Goal: Find specific page/section: Find specific page/section

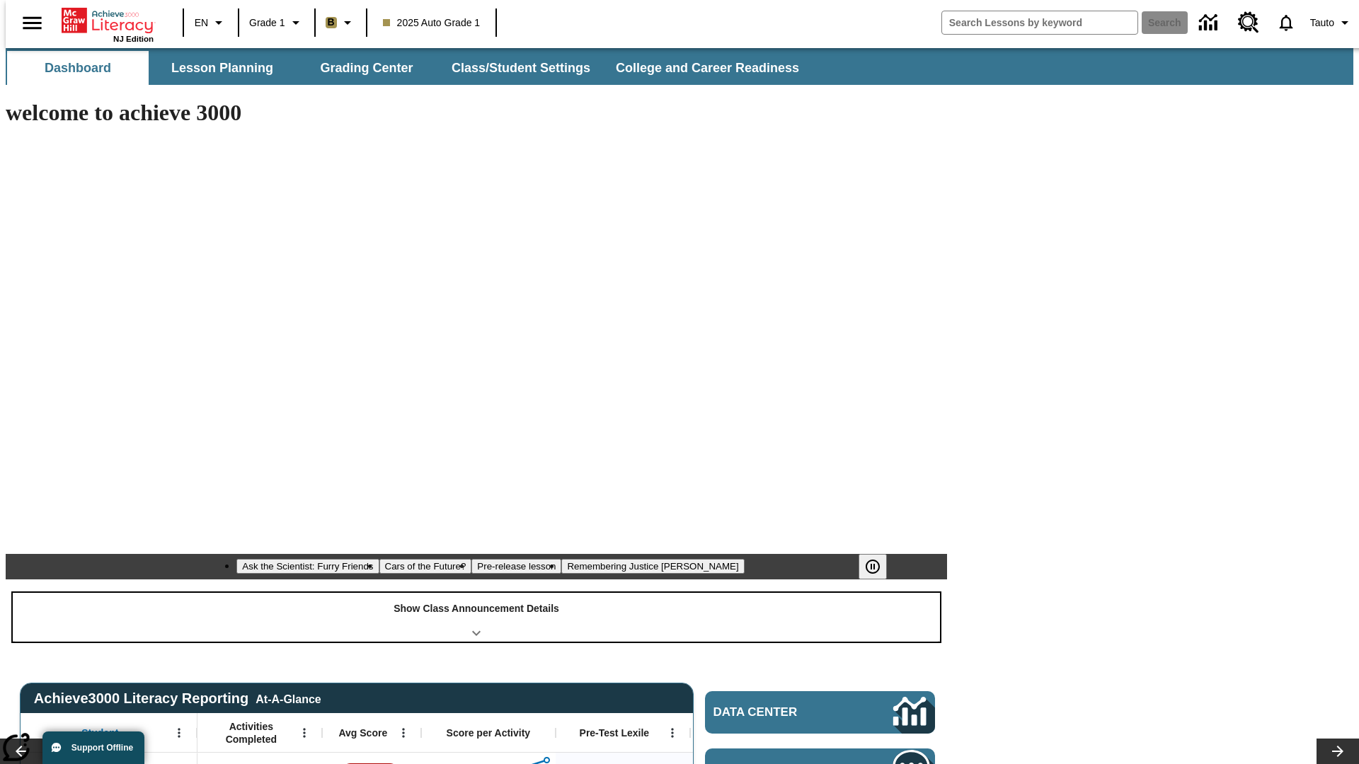
click at [476, 593] on div "Show Class Announcement Details" at bounding box center [476, 617] width 927 height 49
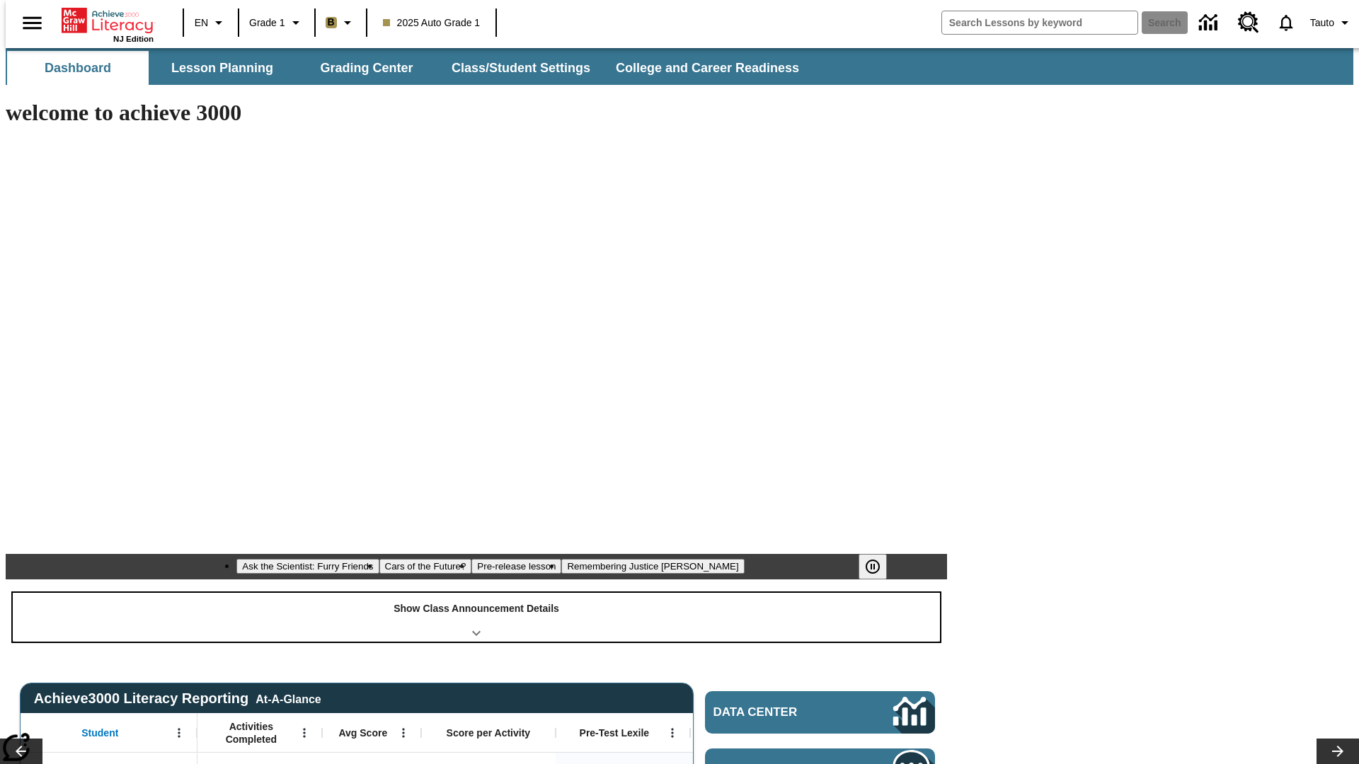
click at [476, 593] on div "Show Class Announcement Details" at bounding box center [476, 617] width 927 height 49
